Goal: Task Accomplishment & Management: Complete application form

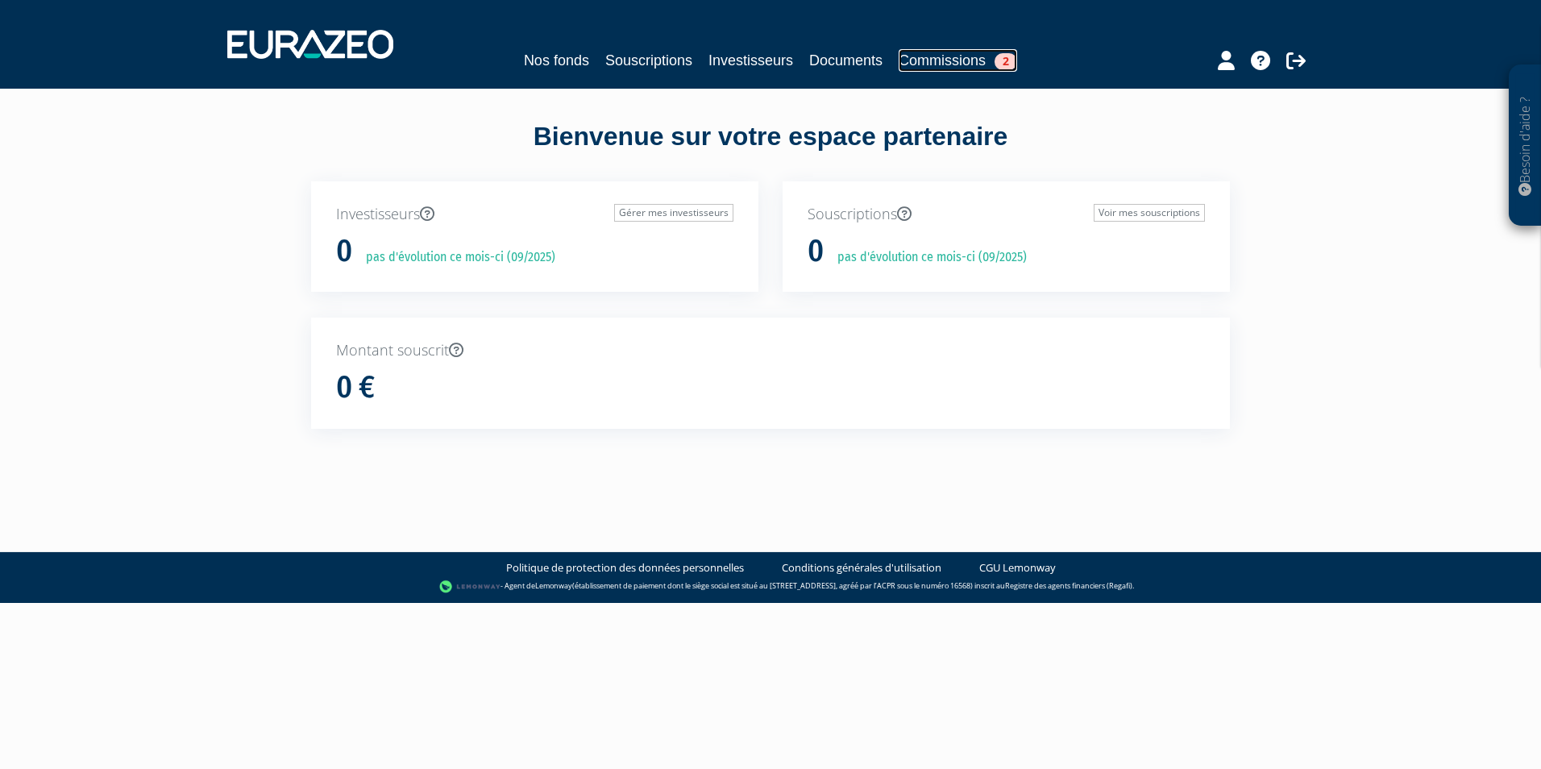
click at [961, 61] on link "Commissions 2" at bounding box center [958, 60] width 118 height 23
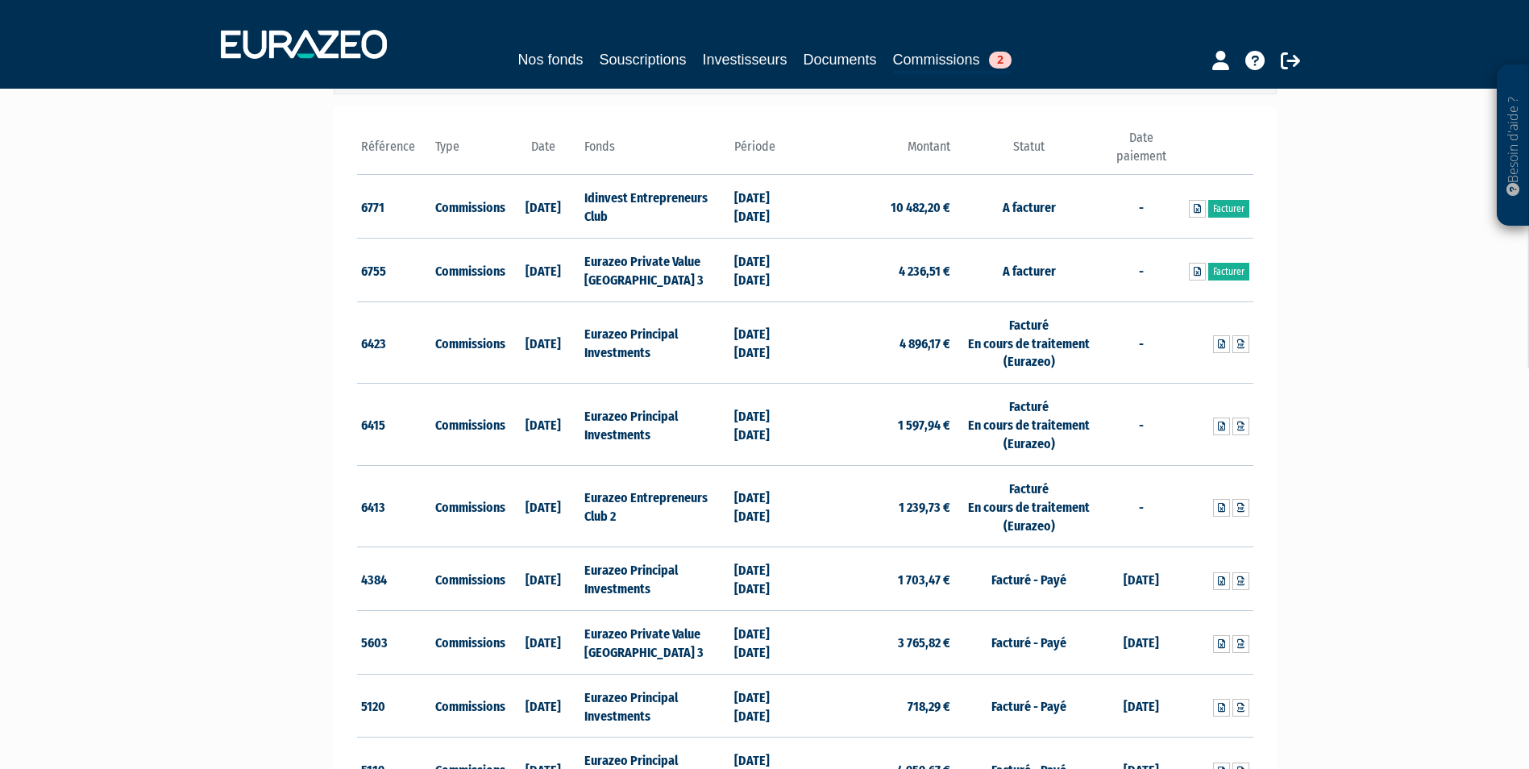
scroll to position [52, 0]
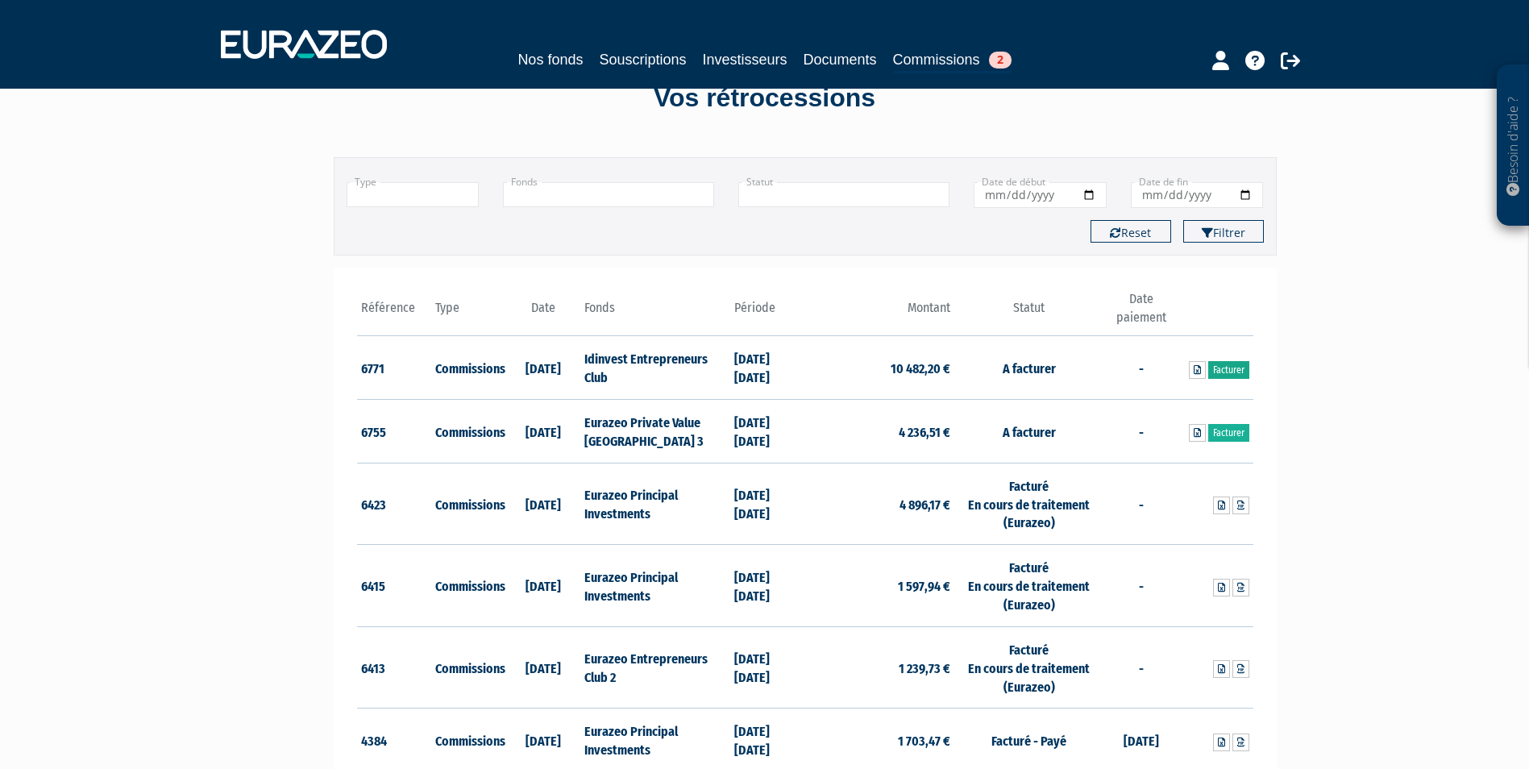
click at [1231, 368] on link "Facturer" at bounding box center [1228, 370] width 41 height 18
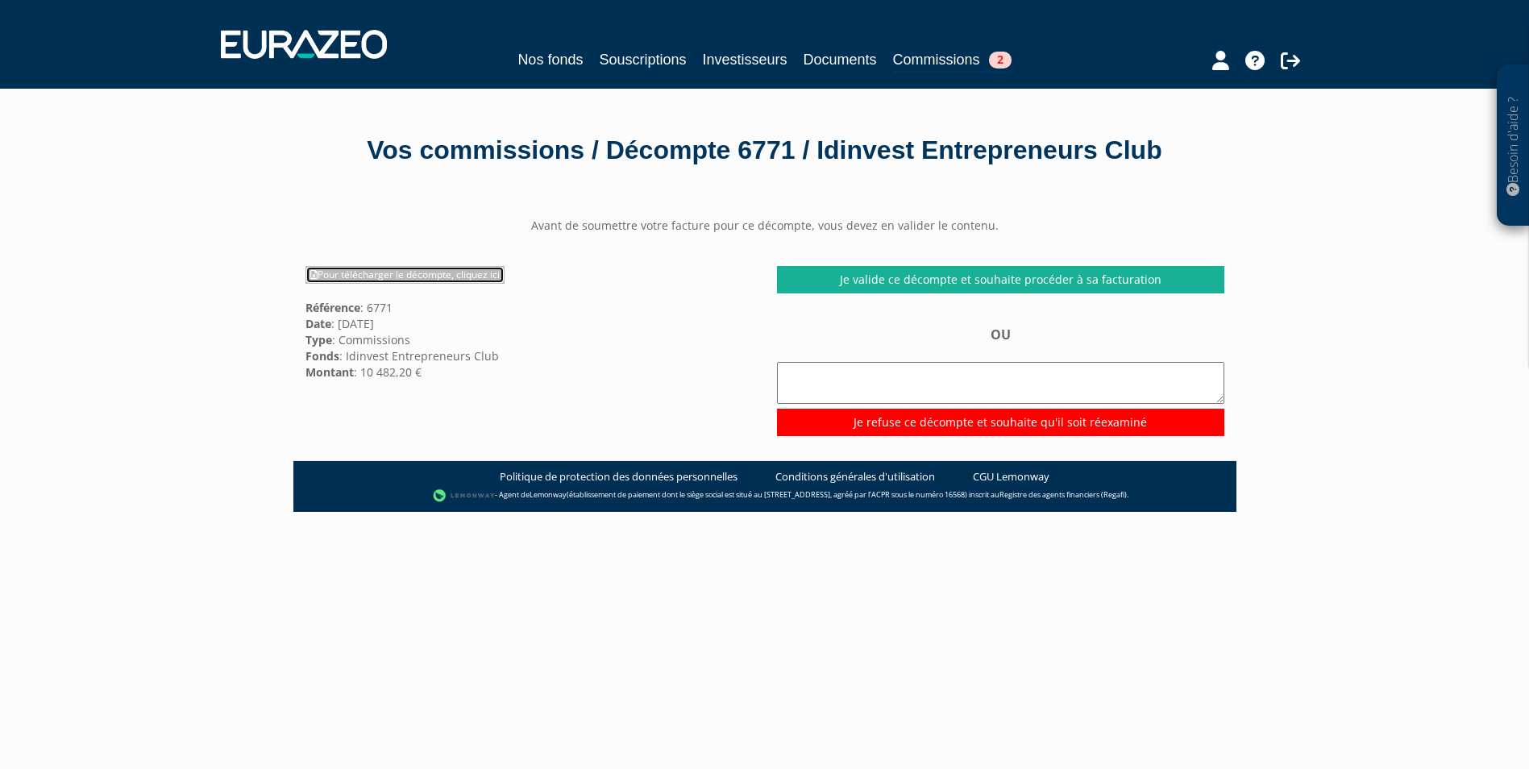
click at [475, 276] on link "Pour télécharger le décompte, cliquez ici" at bounding box center [404, 275] width 199 height 18
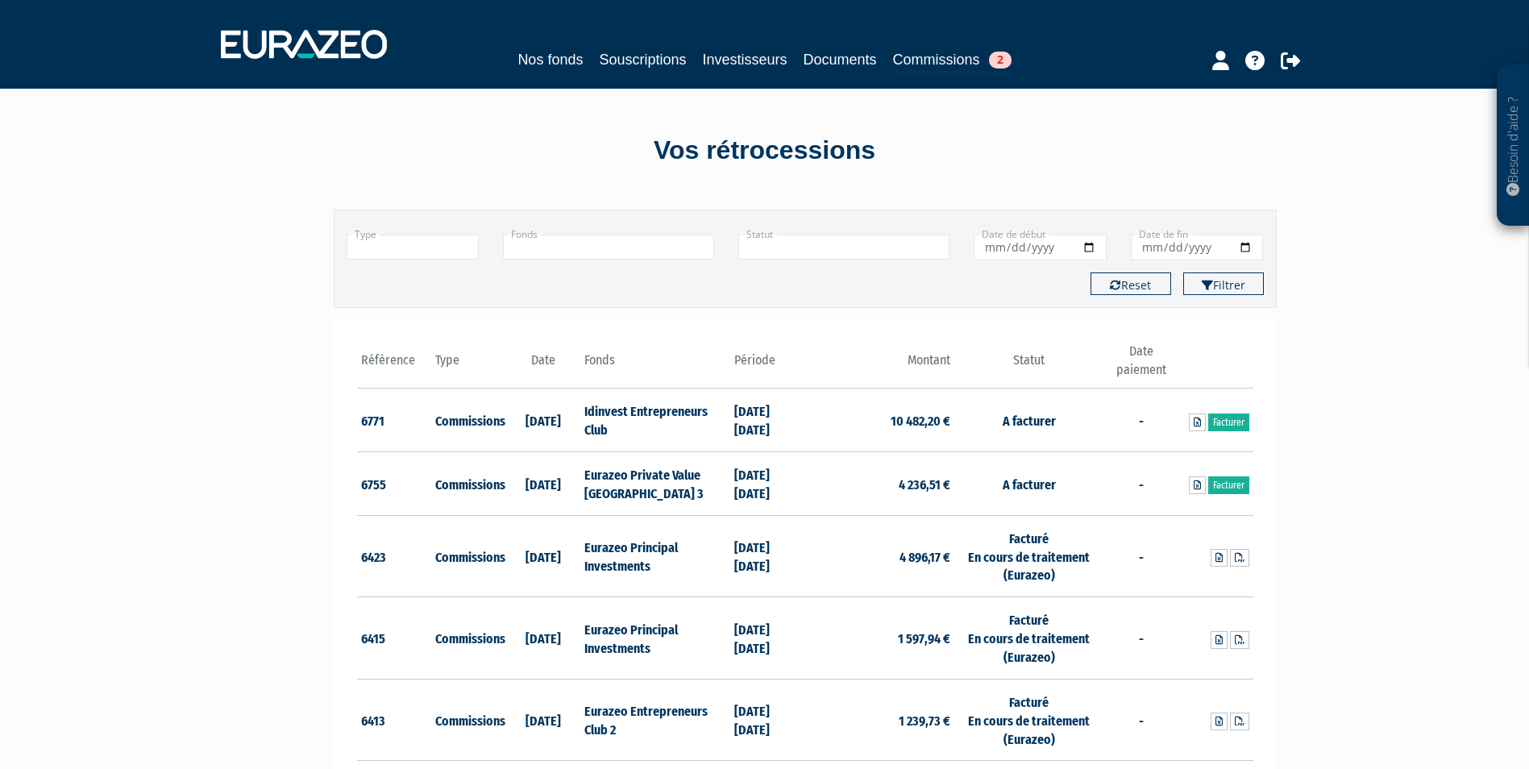
scroll to position [52, 0]
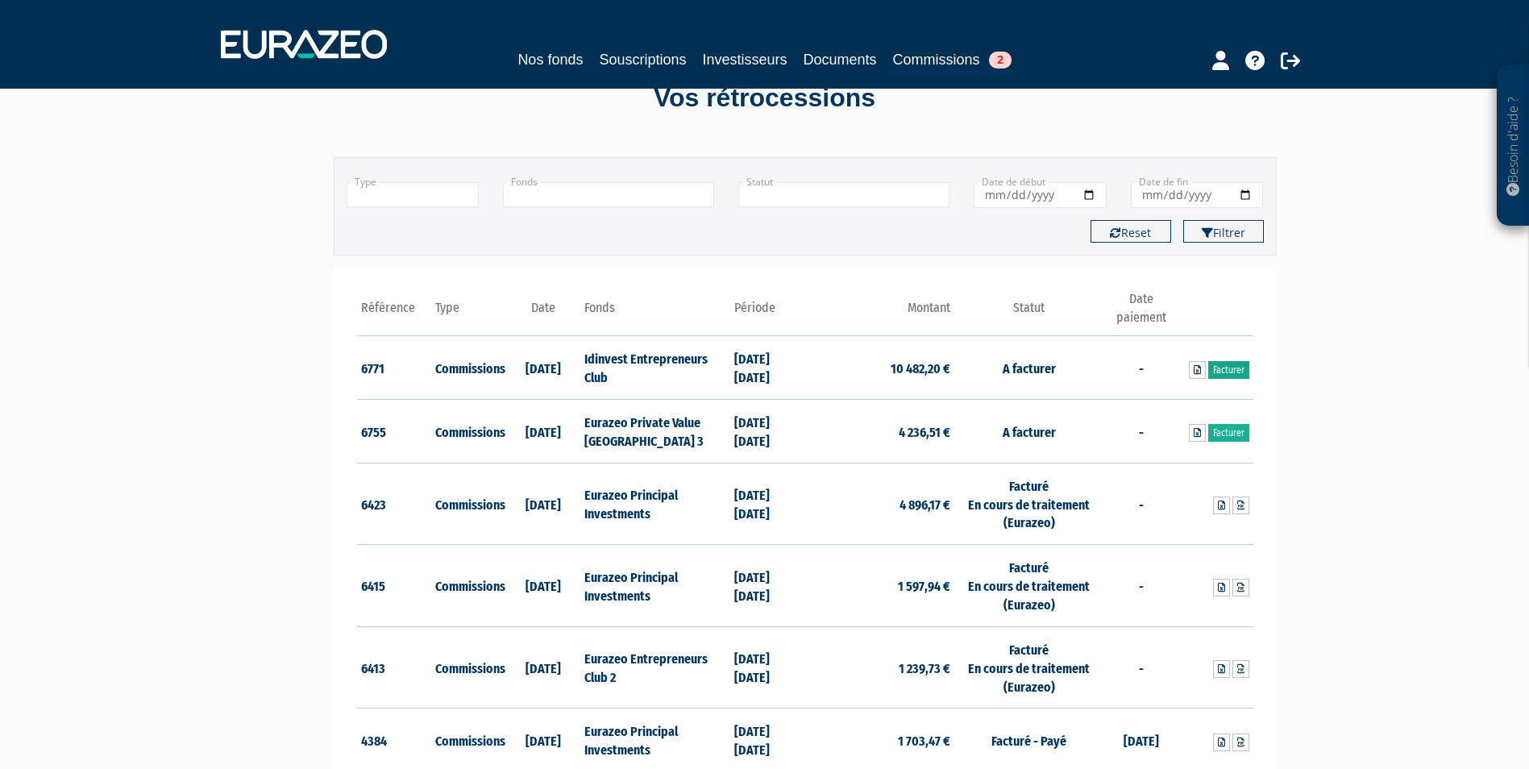
click at [1237, 372] on link "Facturer" at bounding box center [1228, 370] width 41 height 18
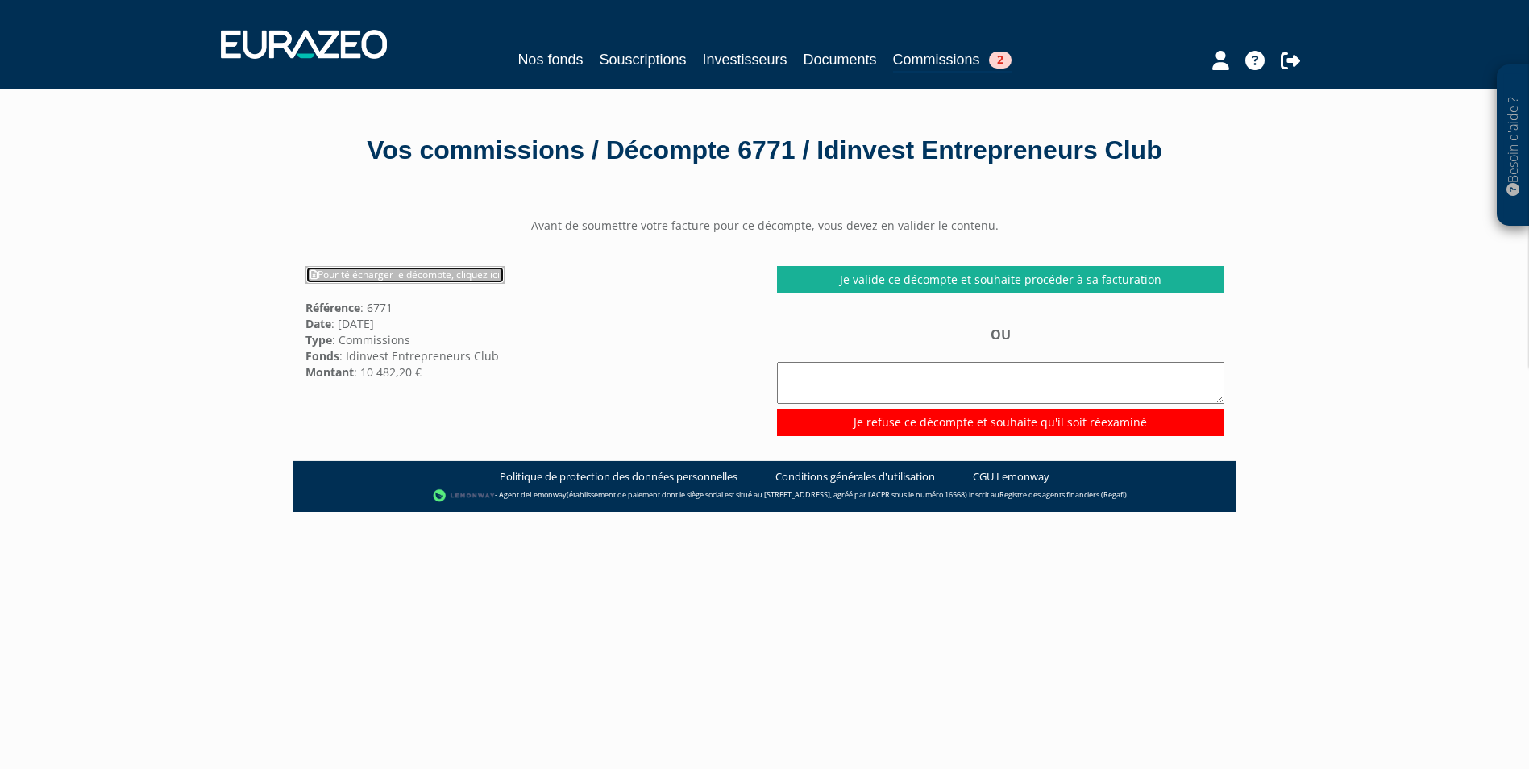
click at [464, 277] on link "Pour télécharger le décompte, cliquez ici" at bounding box center [404, 275] width 199 height 18
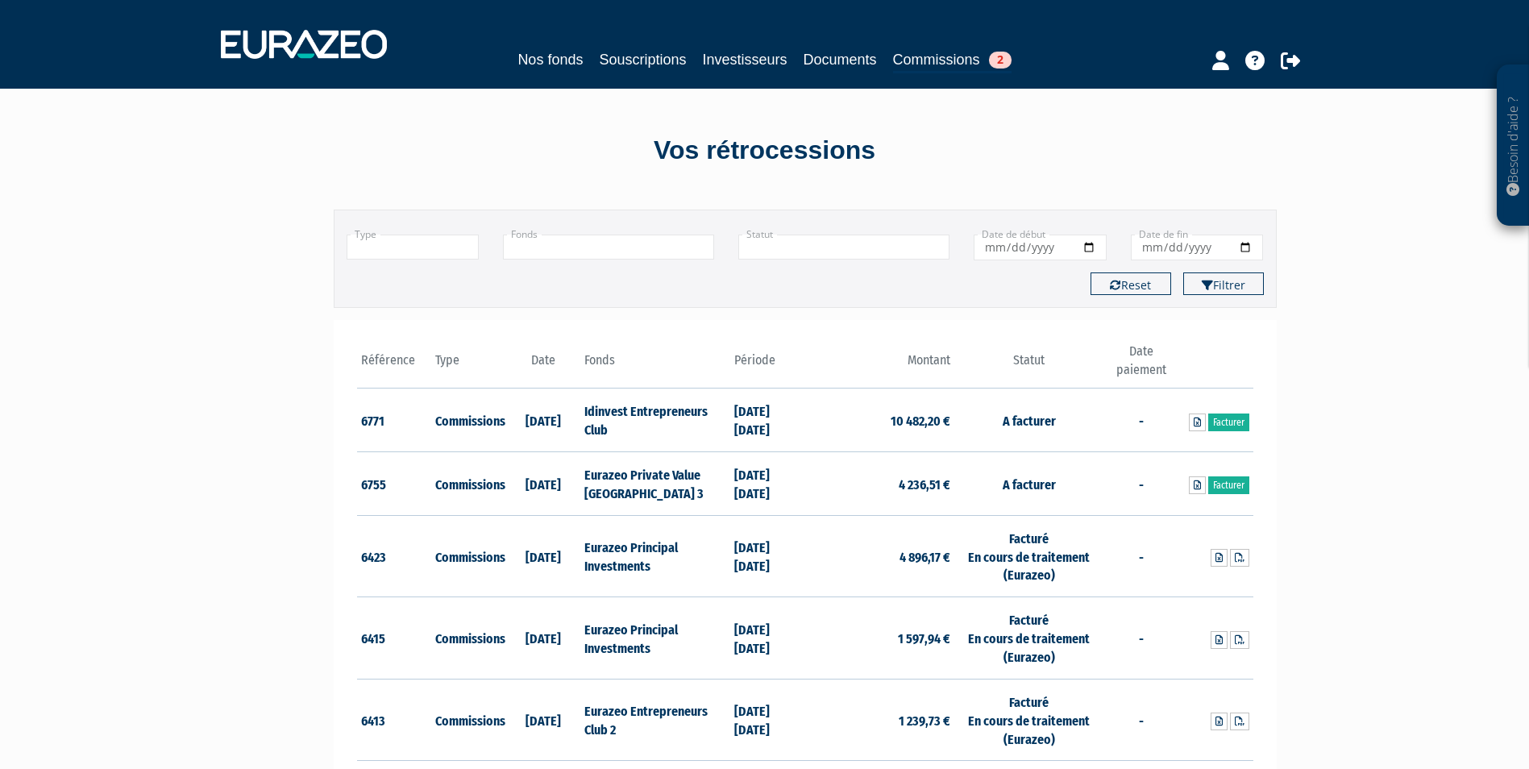
scroll to position [52, 0]
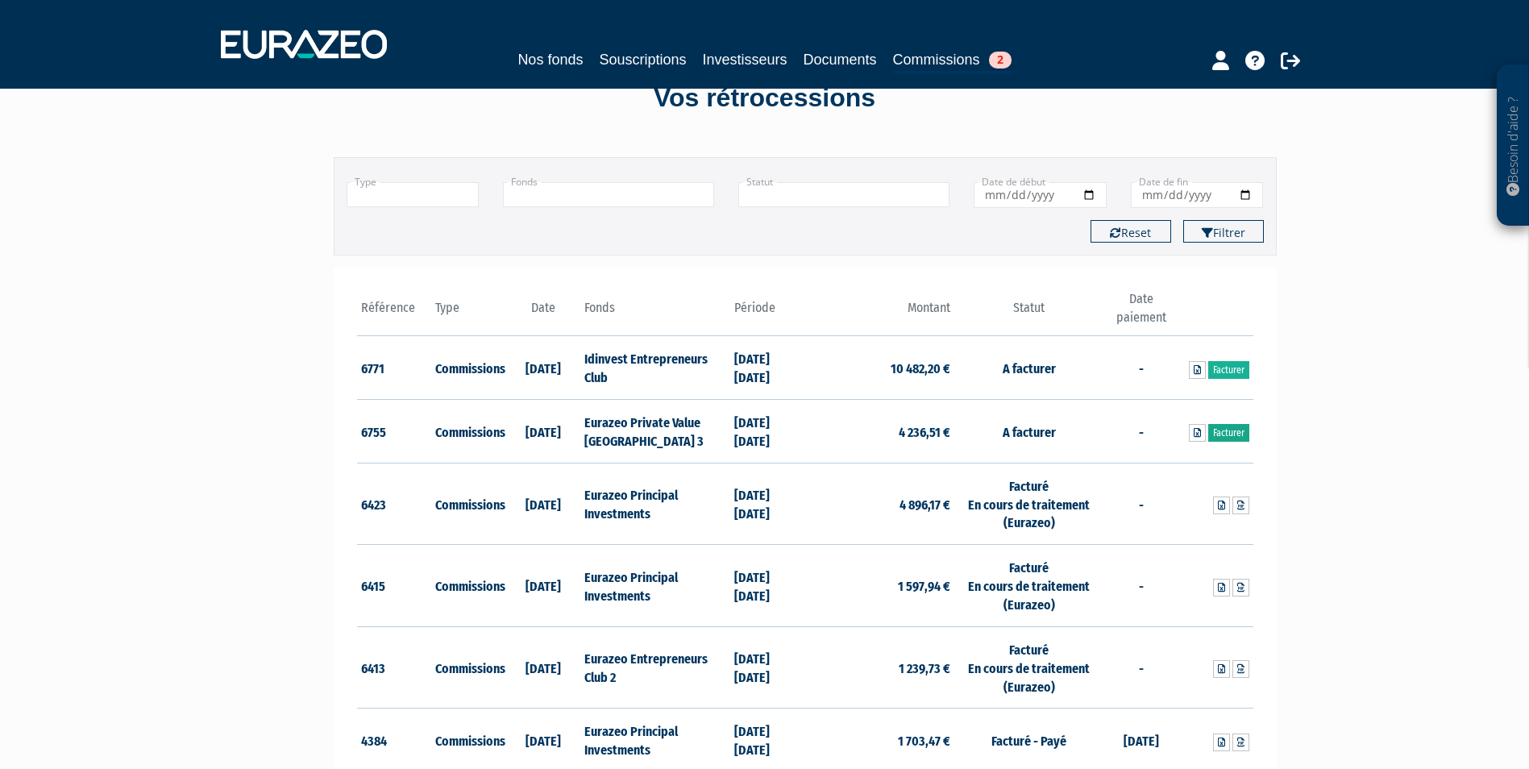
click at [1224, 434] on link "Facturer" at bounding box center [1228, 433] width 41 height 18
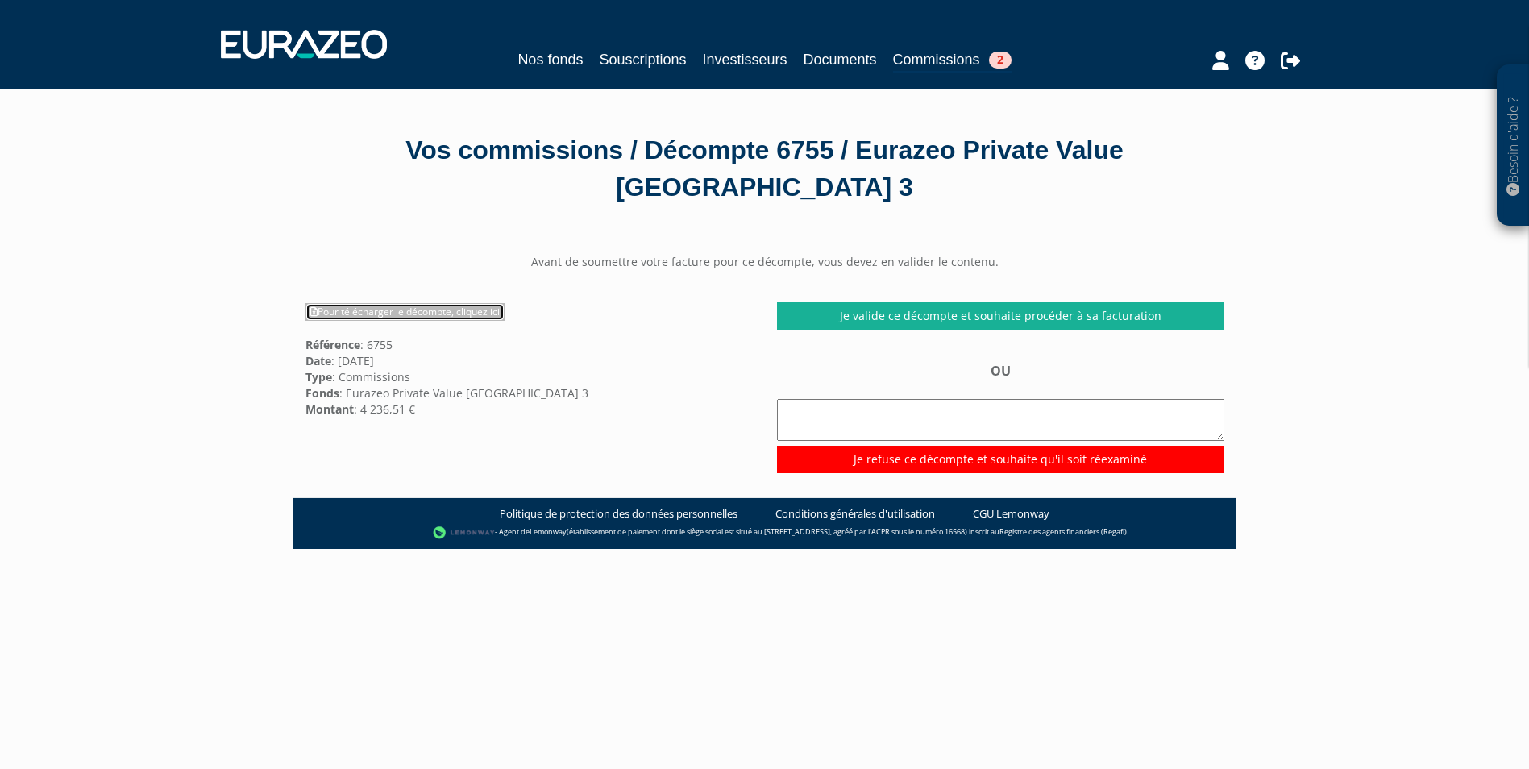
click at [420, 314] on link "Pour télécharger le décompte, cliquez ici" at bounding box center [404, 312] width 199 height 18
drag, startPoint x: 1453, startPoint y: 1, endPoint x: 1018, endPoint y: 251, distance: 501.8
click at [1018, 251] on div "Avant de soumettre votre facture pour ce décompte, vous devez en valider le con…" at bounding box center [764, 363] width 943 height 267
click at [402, 312] on link "Pour télécharger le décompte, cliquez ici" at bounding box center [404, 312] width 199 height 18
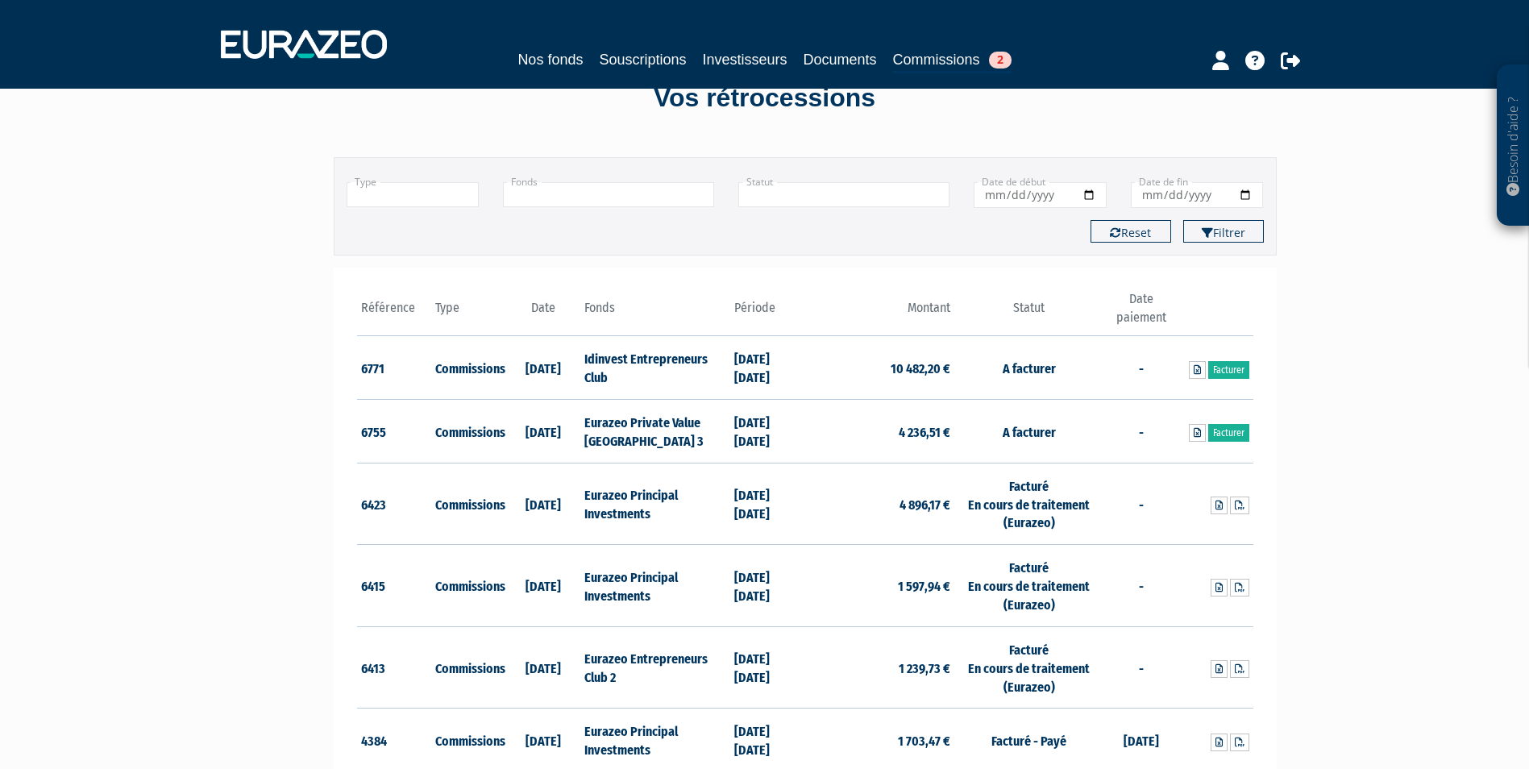
scroll to position [52, 0]
click at [1231, 365] on link "Facturer" at bounding box center [1228, 370] width 41 height 18
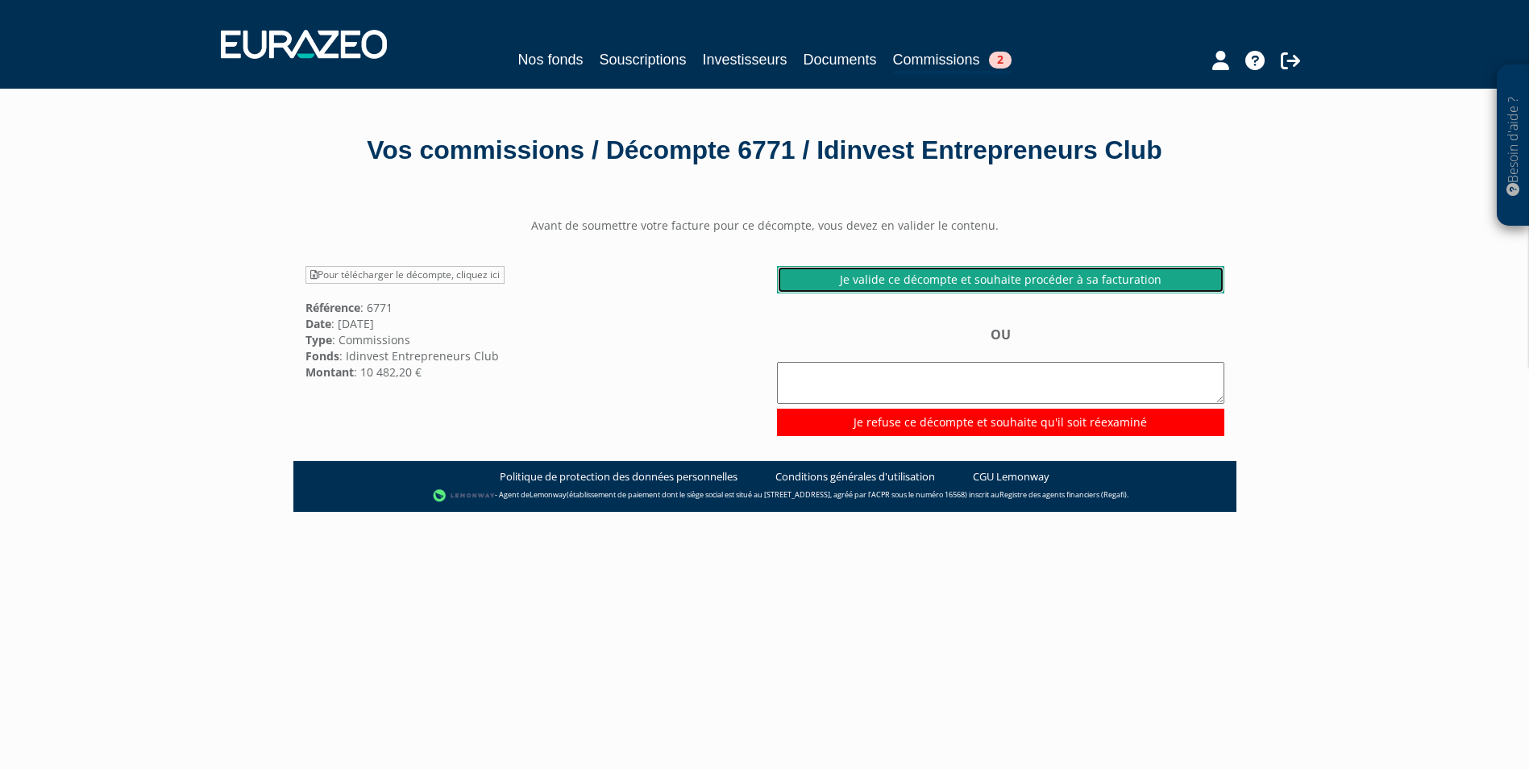
click at [949, 272] on link "Je valide ce décompte et souhaite procéder à sa facturation" at bounding box center [1000, 279] width 447 height 27
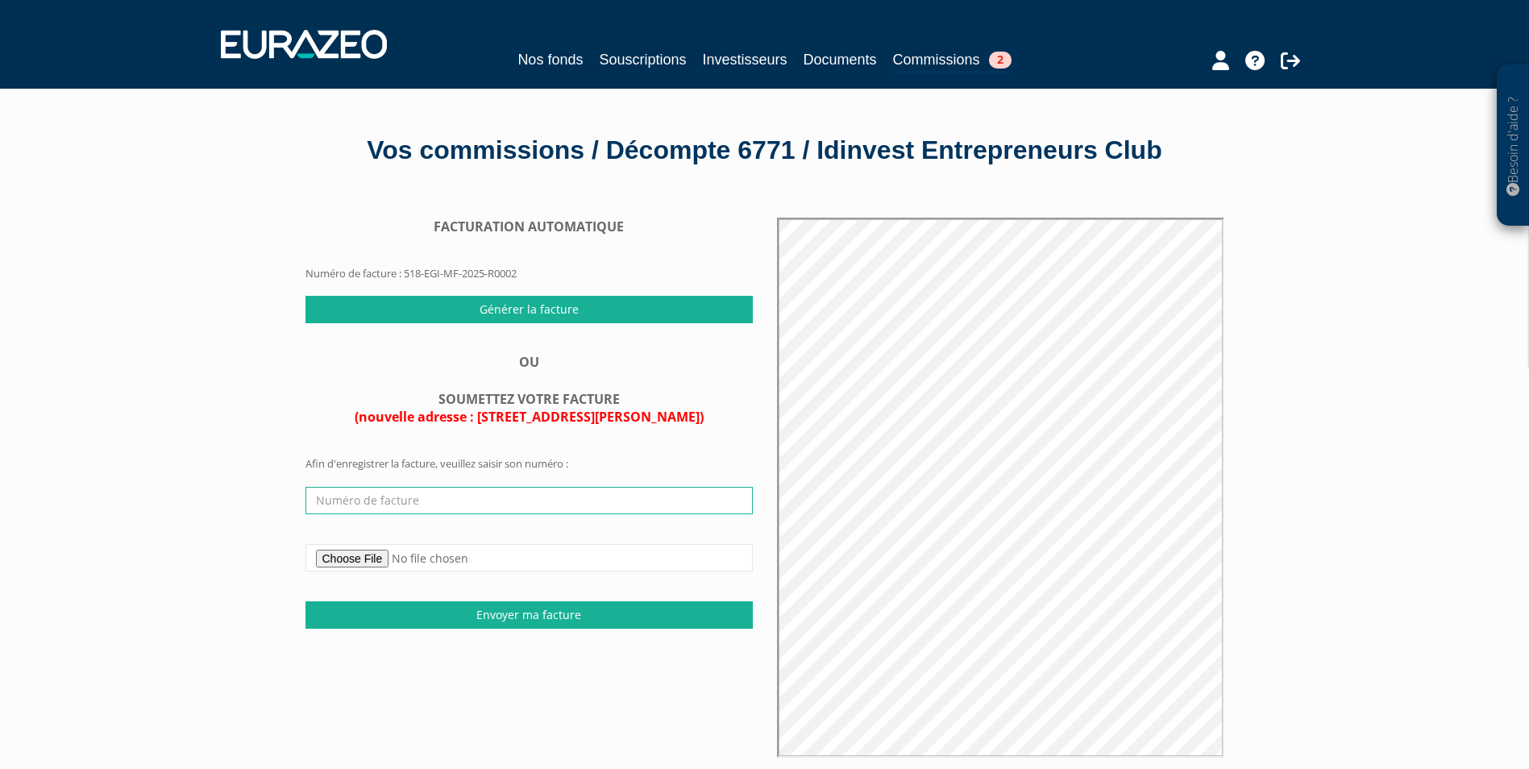
click at [459, 494] on input "text" at bounding box center [528, 500] width 447 height 27
click at [334, 500] on input "text" at bounding box center [528, 500] width 447 height 27
type input "431/09/2025"
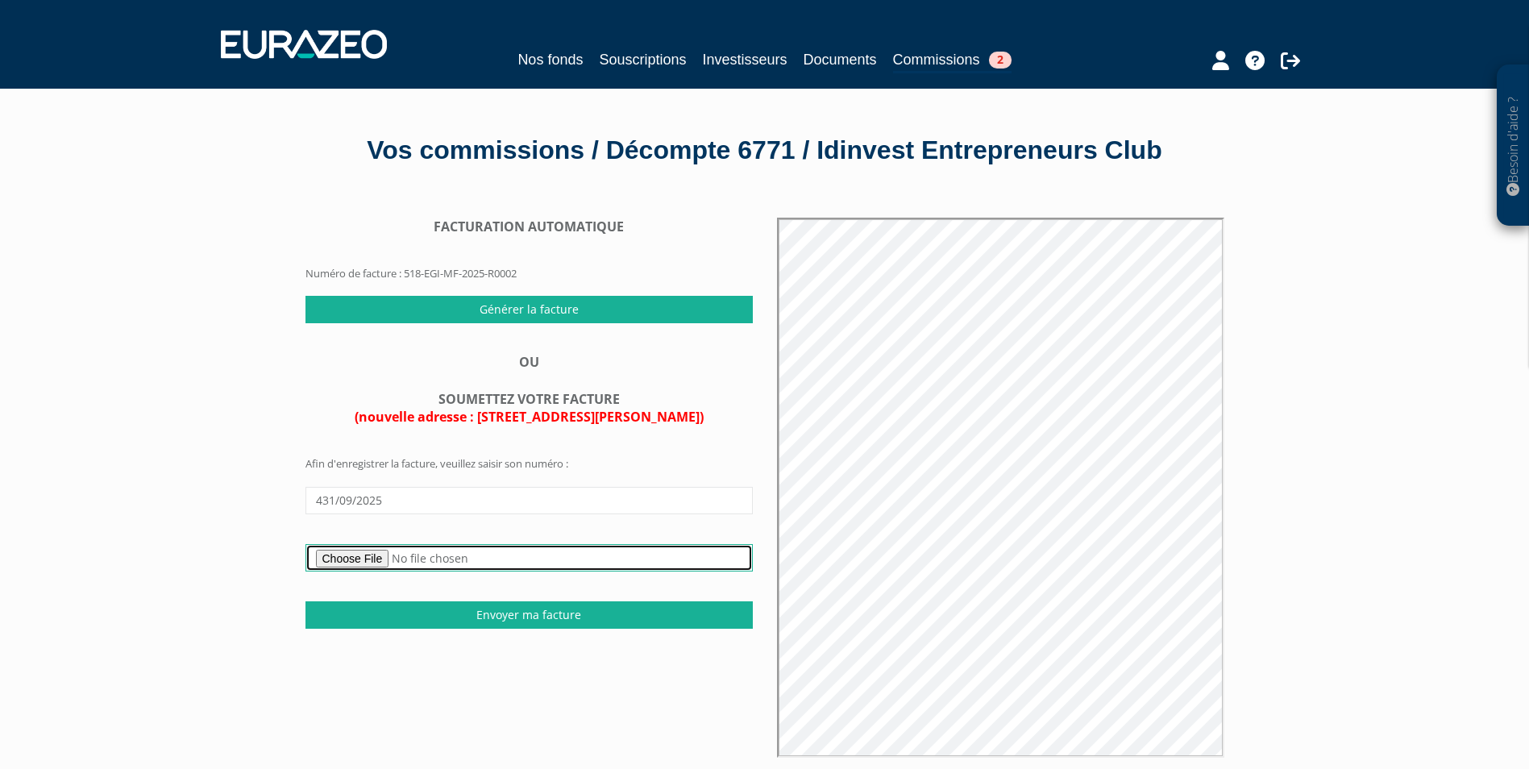
click at [365, 555] on input "file" at bounding box center [528, 557] width 447 height 27
type input "C:\fakepath\431-09-2025 - EURAZEO - OPCVM - 1S 25 - Entrepreneurs Club 1 - FR 0…"
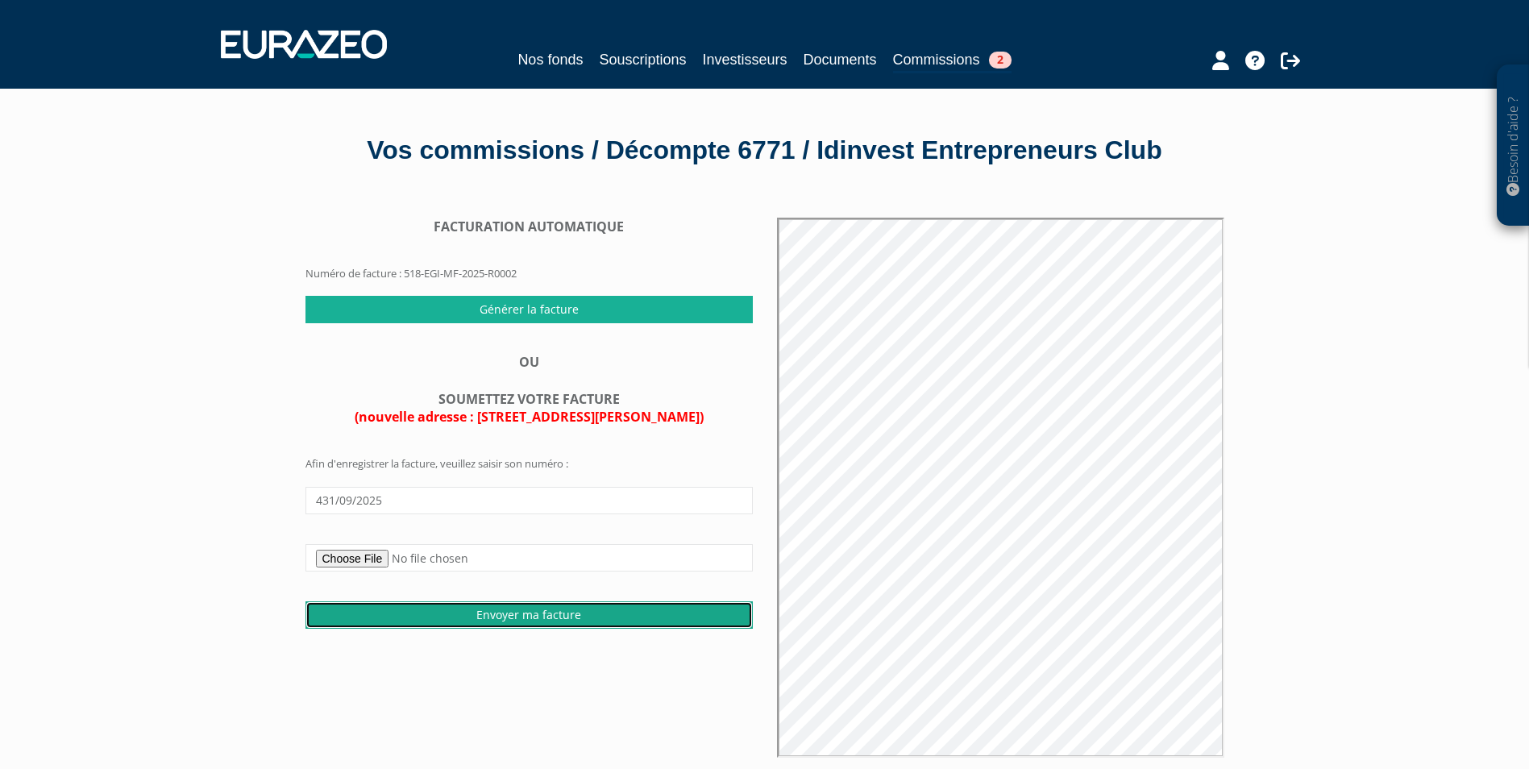
click at [545, 609] on input "Envoyer ma facture" at bounding box center [528, 614] width 447 height 27
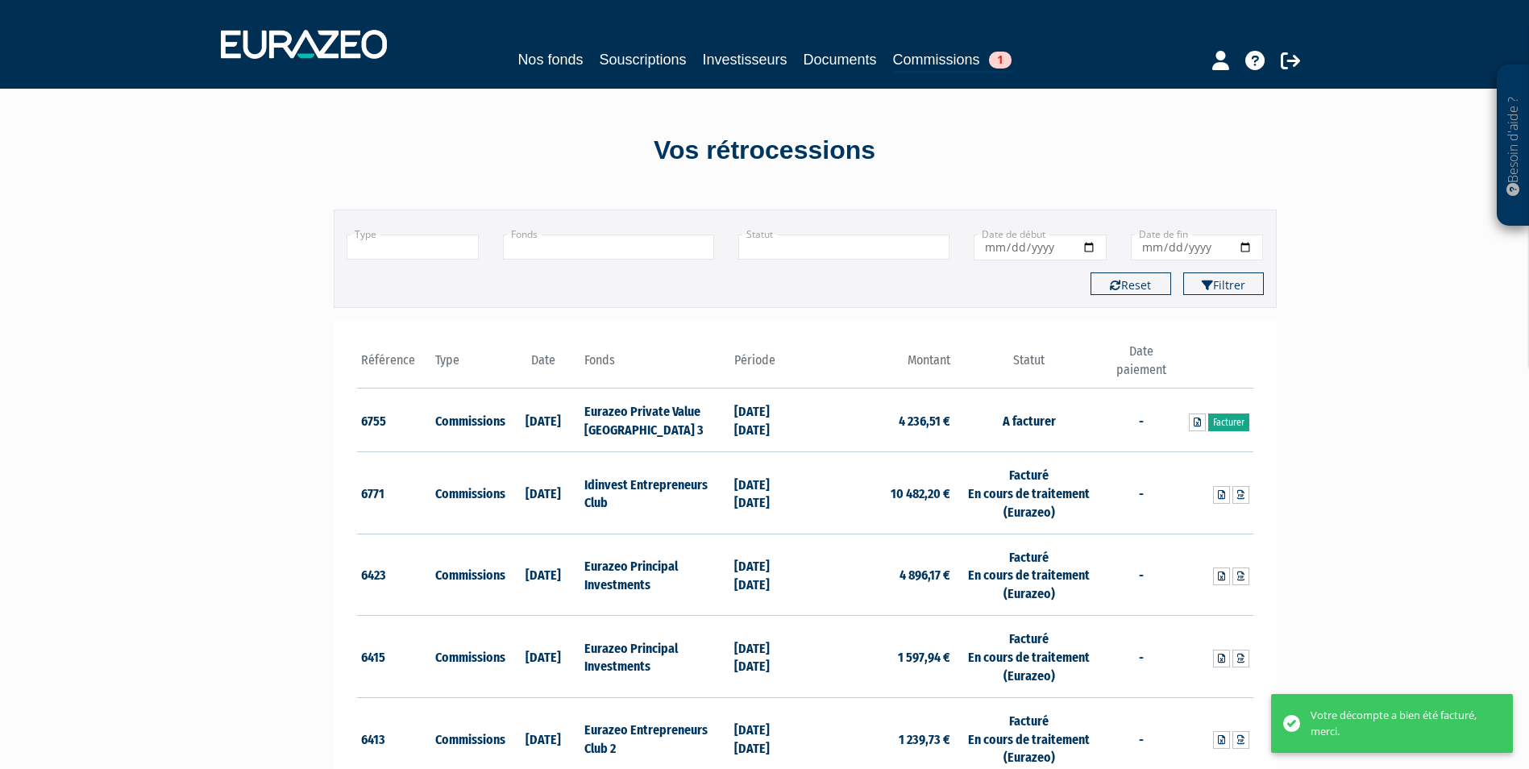
click at [1242, 427] on link "Facturer" at bounding box center [1228, 422] width 41 height 18
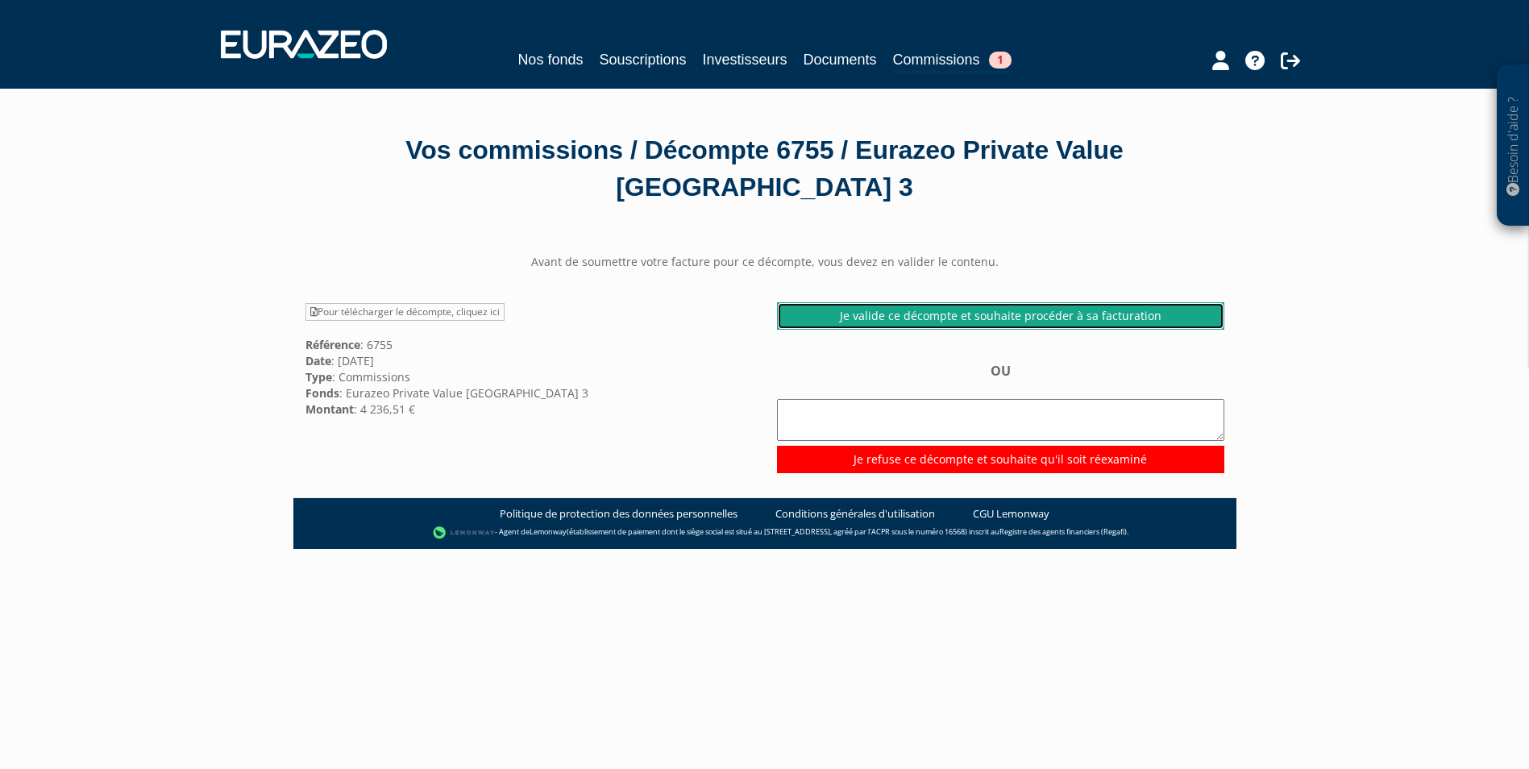
click at [978, 321] on link "Je valide ce décompte et souhaite procéder à sa facturation" at bounding box center [1000, 315] width 447 height 27
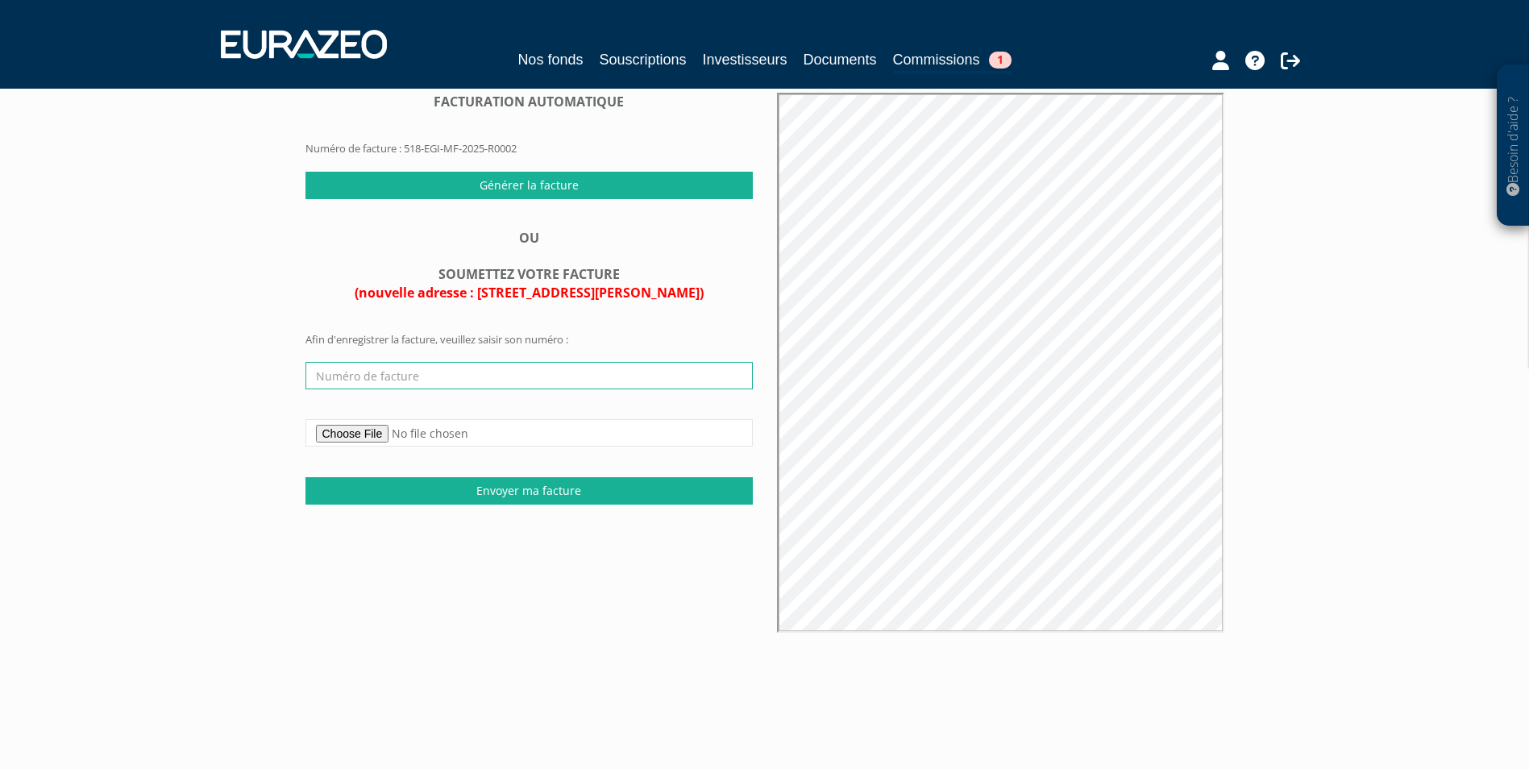
click at [382, 376] on input "text" at bounding box center [528, 375] width 447 height 27
type input "432/09/2025"
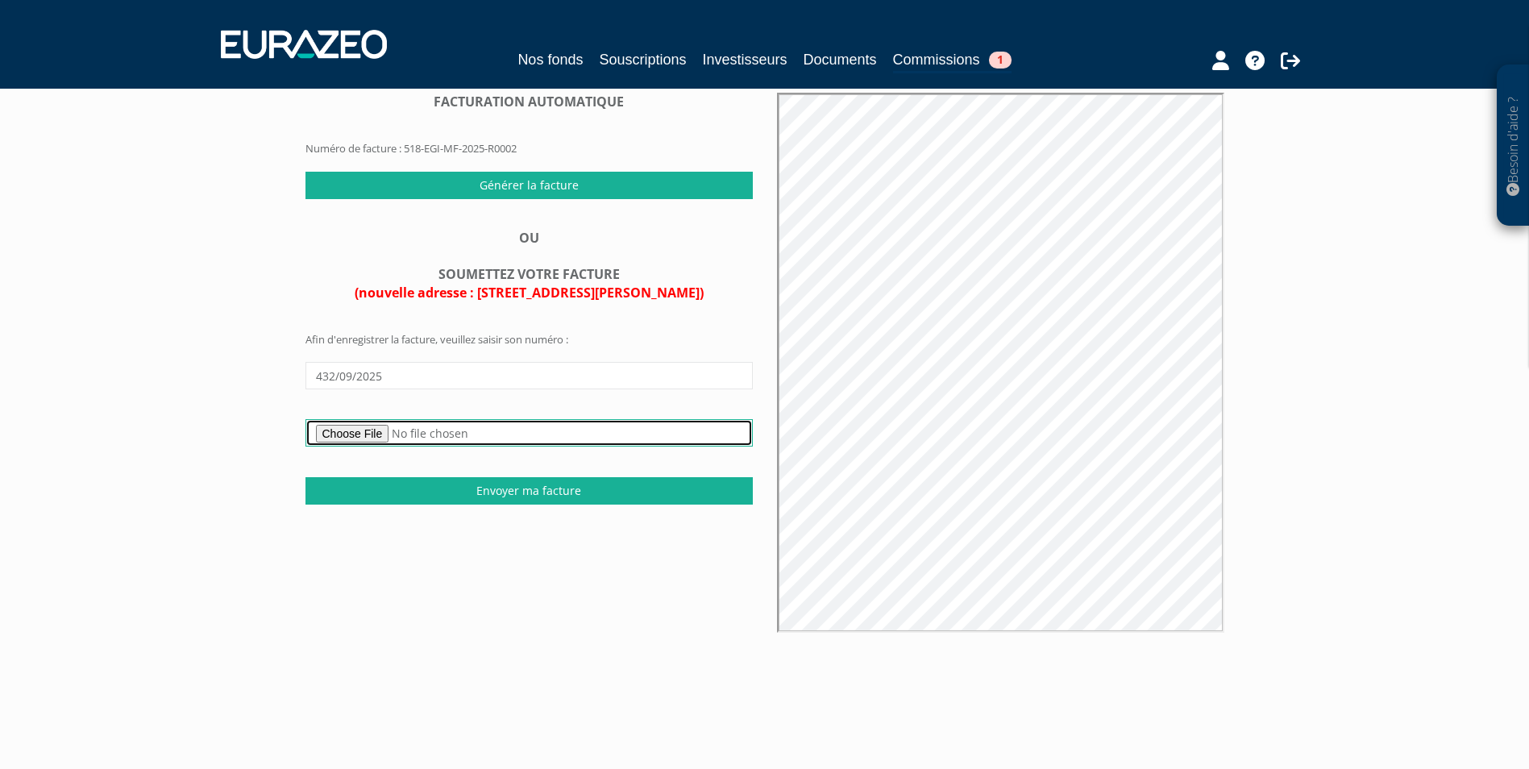
click at [372, 439] on input "file" at bounding box center [528, 432] width 447 height 27
type input "C:\fakepath\432-09-2025 - EURAZEO - OPCVM - 2T25 - Private Value Europe 3 - FR …"
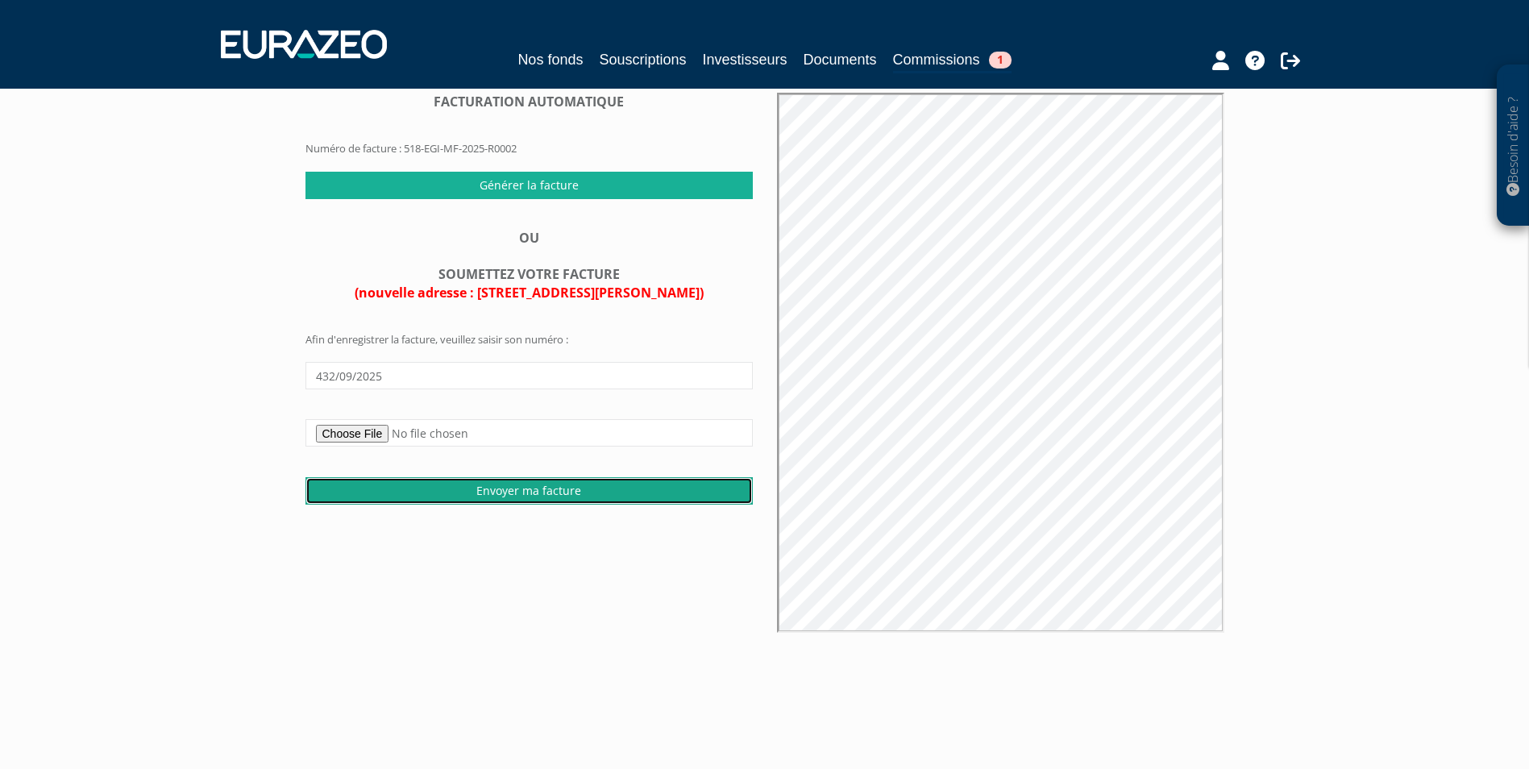
click at [559, 492] on input "Envoyer ma facture" at bounding box center [528, 490] width 447 height 27
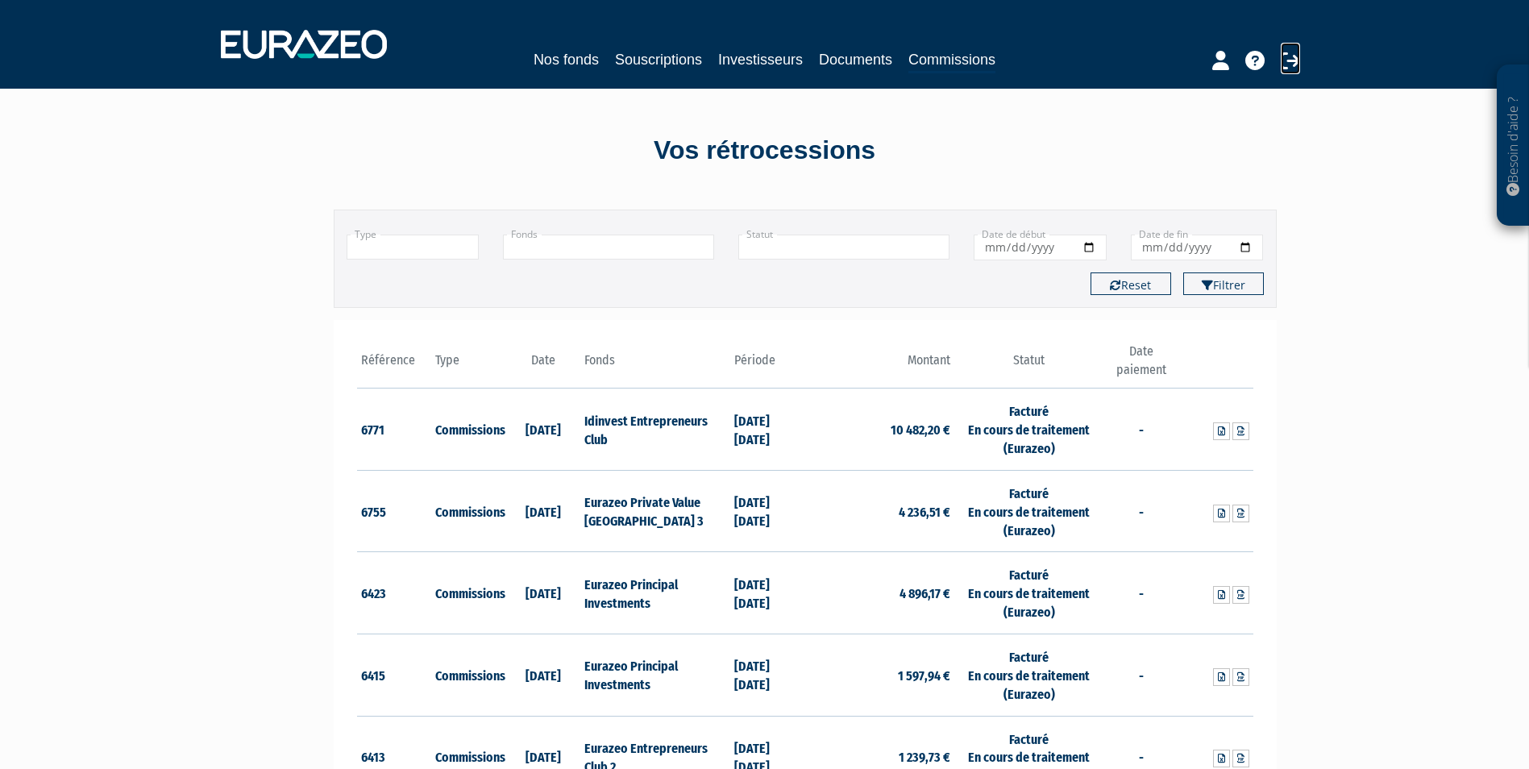
click at [1292, 61] on icon at bounding box center [1290, 60] width 19 height 19
